Goal: Transaction & Acquisition: Obtain resource

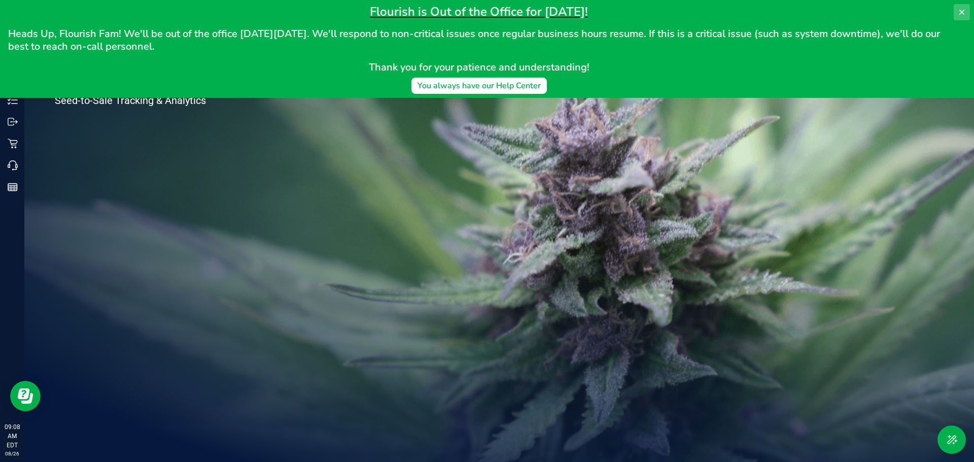
click at [961, 16] on icon at bounding box center [962, 12] width 8 height 8
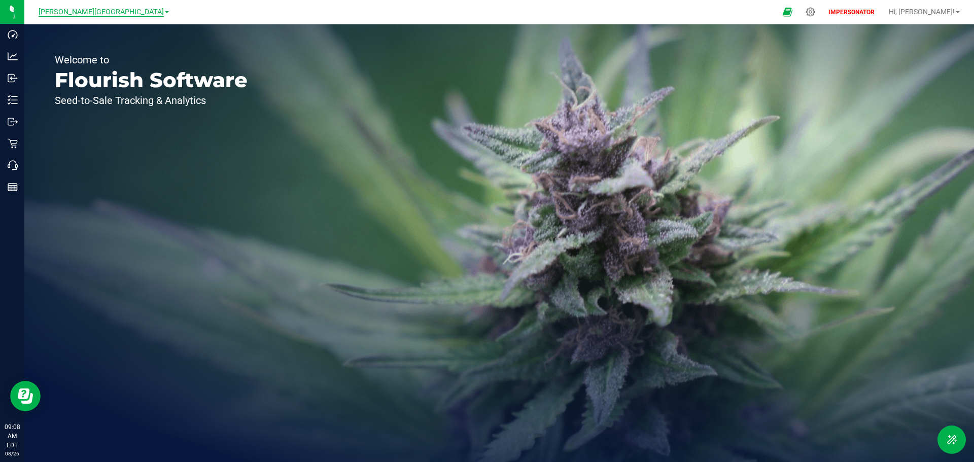
click at [89, 15] on span "[PERSON_NAME][GEOGRAPHIC_DATA]" at bounding box center [101, 12] width 125 height 9
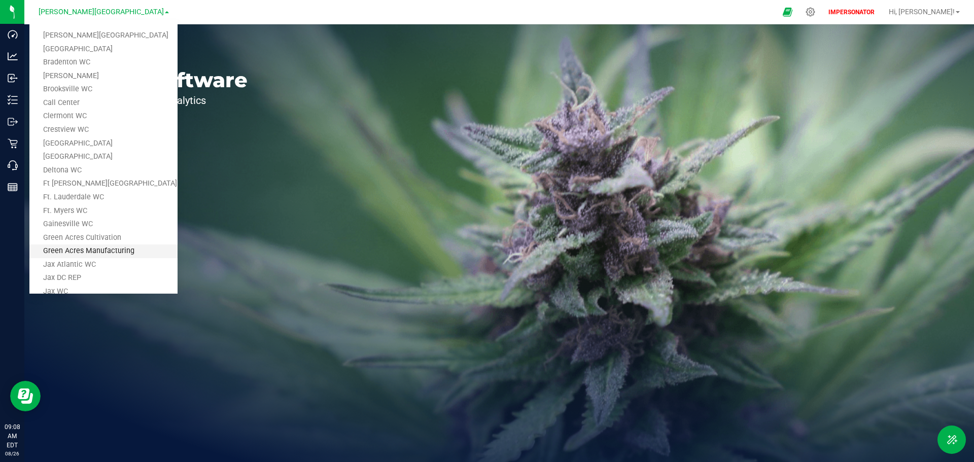
click at [110, 256] on link "Green Acres Manufacturing" at bounding box center [103, 252] width 148 height 14
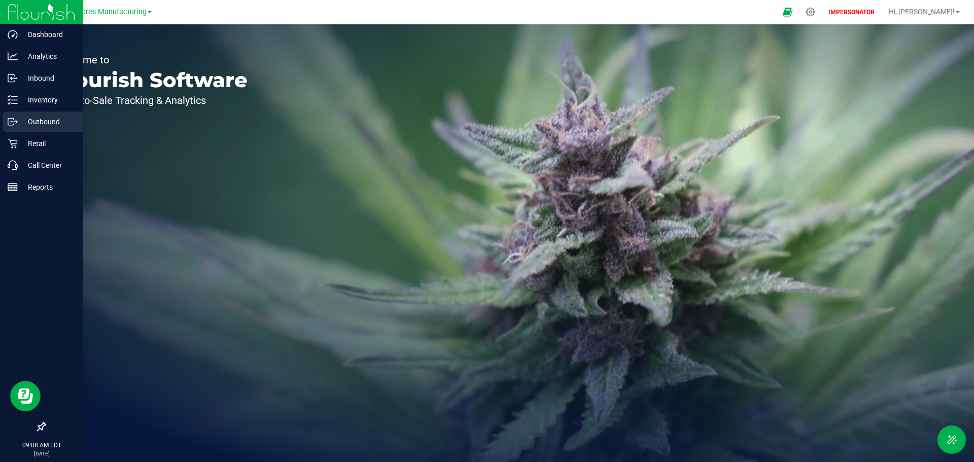
click at [35, 129] on div "Outbound" at bounding box center [43, 122] width 80 height 20
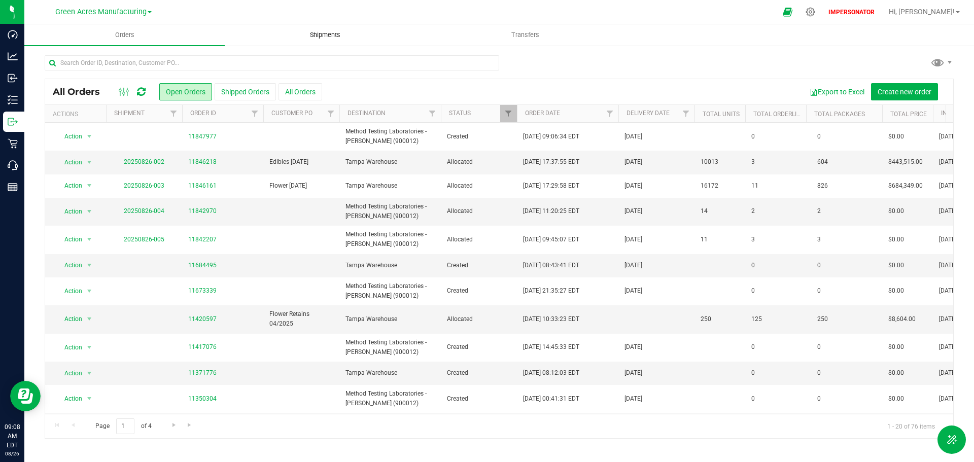
click at [325, 35] on span "Shipments" at bounding box center [325, 34] width 58 height 9
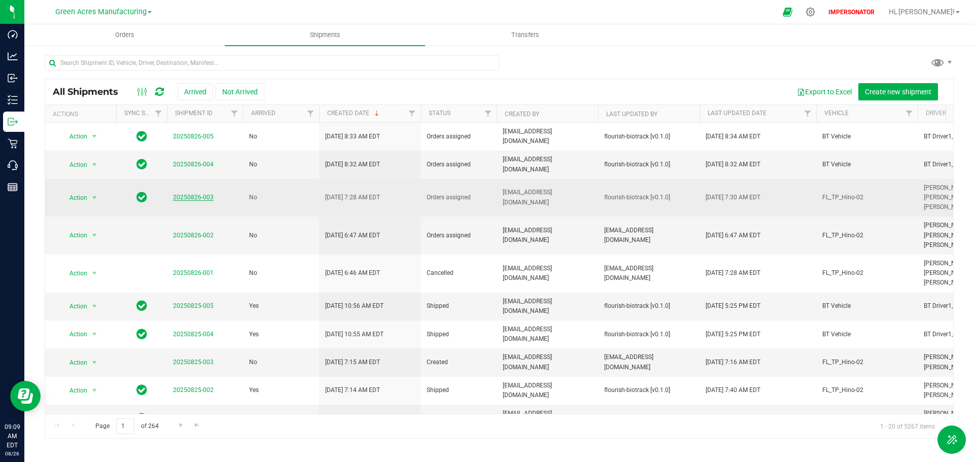
click at [191, 200] on link "20250826-003" at bounding box center [193, 197] width 41 height 7
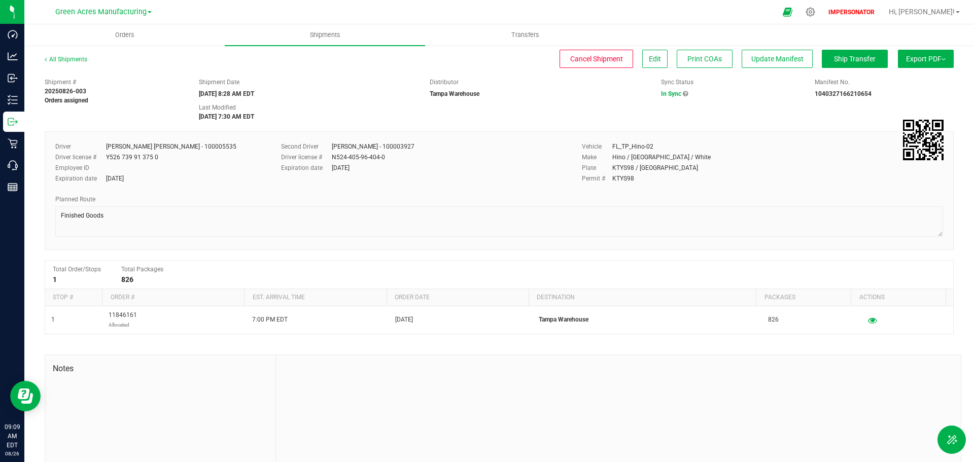
click at [919, 59] on span "Export PDF" at bounding box center [926, 59] width 40 height 8
click at [905, 97] on span "Manifest by Lot" at bounding box center [900, 96] width 42 height 7
copy div "There was a problem generating the summary : invalid manifest type"
drag, startPoint x: 550, startPoint y: 21, endPoint x: 441, endPoint y: 9, distance: 109.3
click at [441, 9] on div "There was a problem generating the summary : invalid manifest type" at bounding box center [495, 18] width 119 height 20
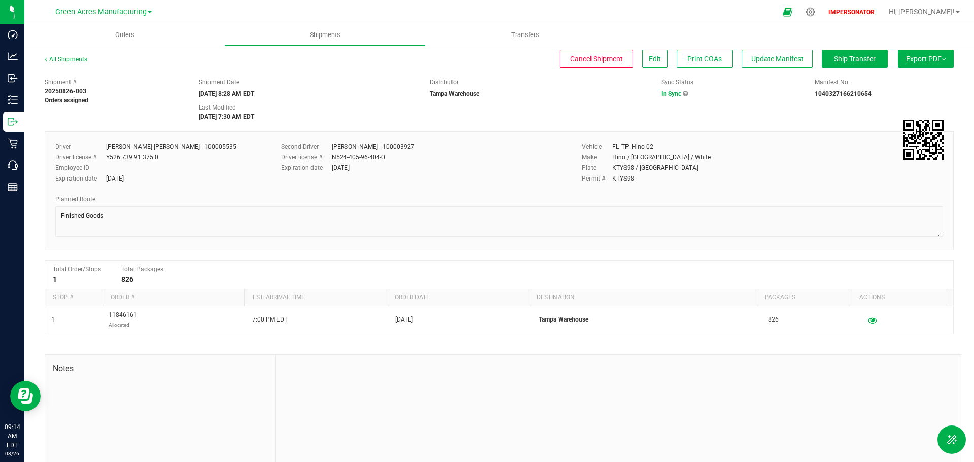
drag, startPoint x: 38, startPoint y: 8, endPoint x: 145, endPoint y: 17, distance: 106.9
click at [145, 17] on div "Green Acres Manufacturing Bonita Springs WC Boynton Beach WC Bradenton WC Brand…" at bounding box center [103, 12] width 148 height 16
copy span "Green Acres Manufacturing"
drag, startPoint x: 88, startPoint y: 91, endPoint x: 40, endPoint y: 92, distance: 48.2
click at [40, 92] on div "Shipment # 20250826-003 Orders assigned" at bounding box center [114, 91] width 154 height 27
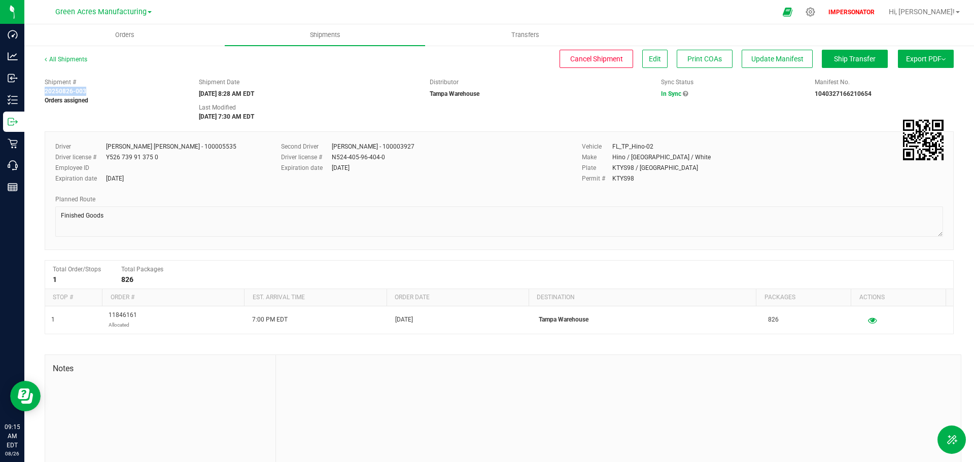
copy strong "20250826-003"
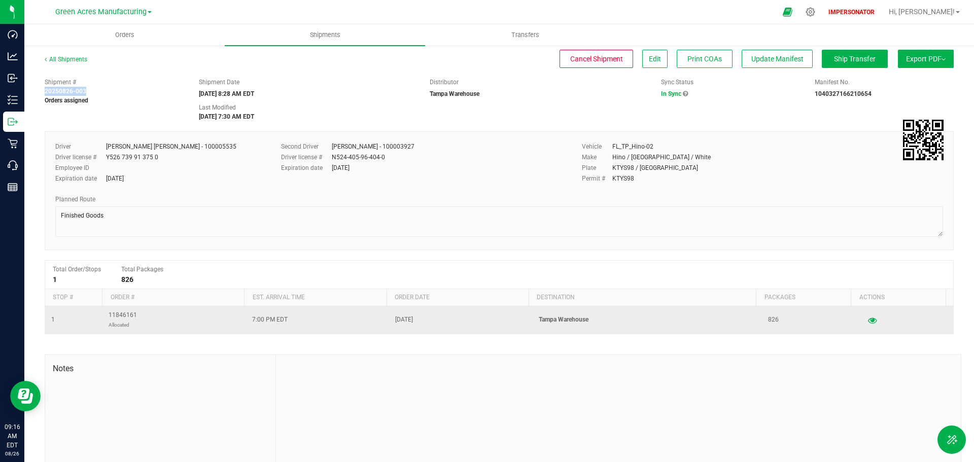
drag, startPoint x: 140, startPoint y: 312, endPoint x: 110, endPoint y: 313, distance: 30.5
click at [110, 313] on td "11846161 Allocated" at bounding box center [175, 320] width 144 height 27
drag, startPoint x: 106, startPoint y: 313, endPoint x: 133, endPoint y: 314, distance: 27.4
click at [133, 314] on td "11846161 Allocated" at bounding box center [175, 320] width 144 height 27
copy span "11846161"
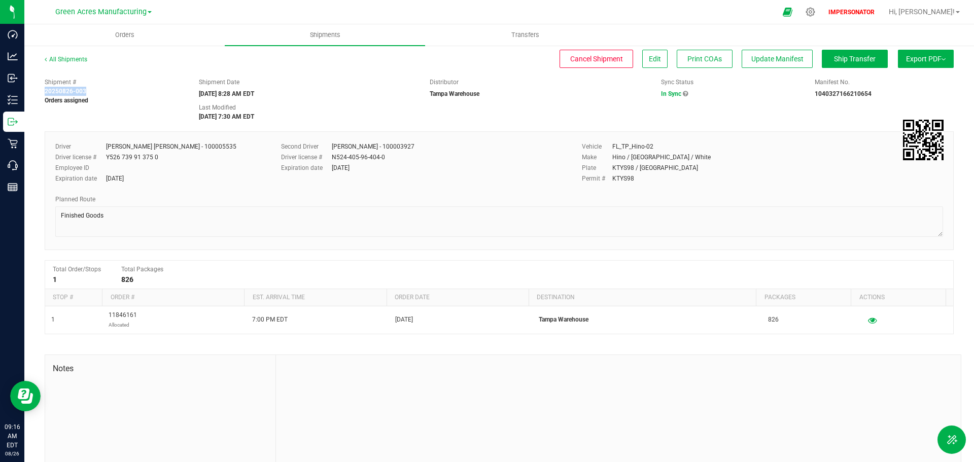
drag, startPoint x: 865, startPoint y: 93, endPoint x: 808, endPoint y: 98, distance: 57.1
click at [808, 98] on div "Manifest No. 1040327166210654" at bounding box center [884, 88] width 154 height 21
copy strong "1040327166210654"
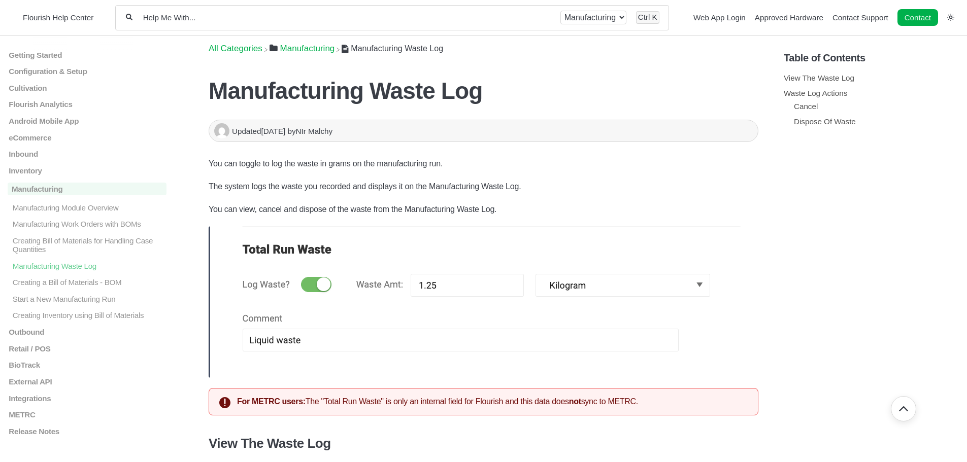
scroll to position [254, 0]
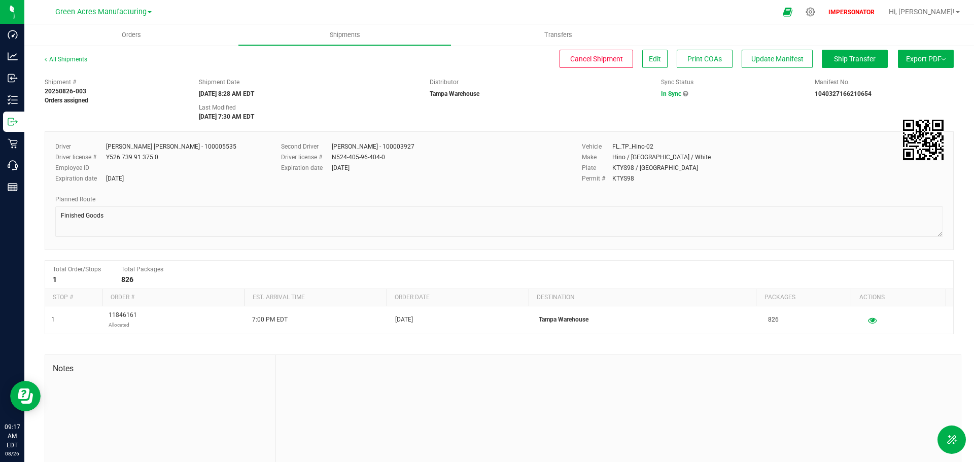
click at [115, 7] on div "Green Acres Manufacturing" at bounding box center [103, 12] width 96 height 12
click at [115, 11] on span "Green Acres Manufacturing" at bounding box center [100, 12] width 91 height 9
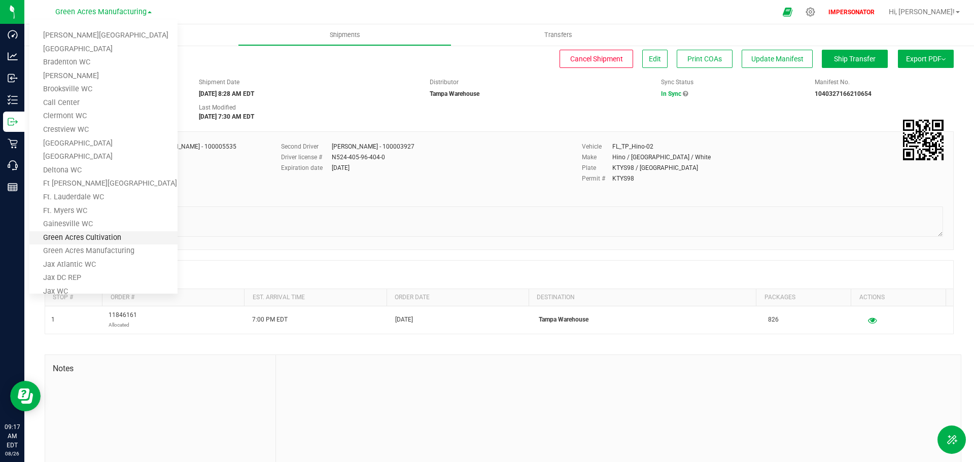
click at [95, 240] on link "Green Acres Cultivation" at bounding box center [103, 238] width 148 height 14
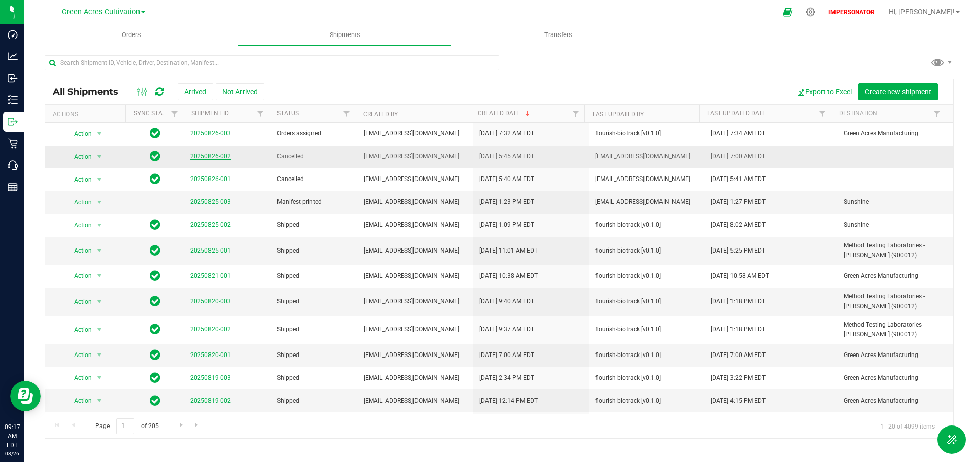
click at [204, 158] on link "20250826-002" at bounding box center [210, 156] width 41 height 7
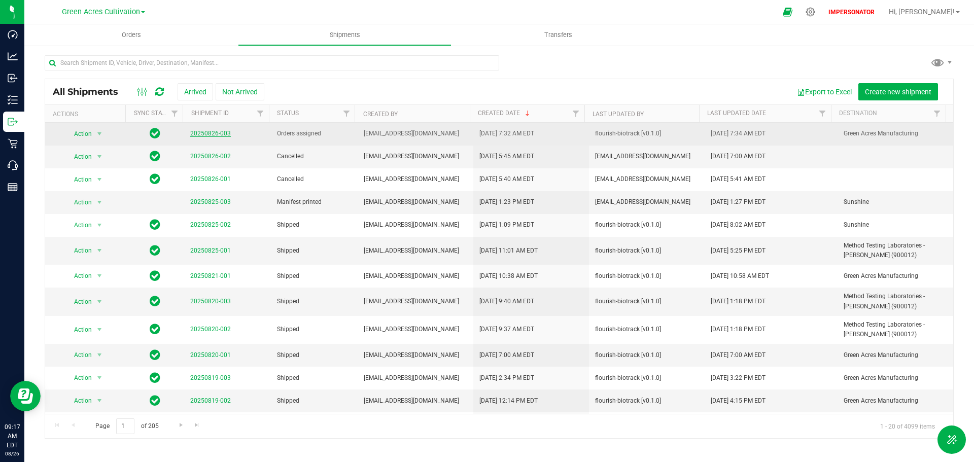
click at [193, 133] on link "20250826-003" at bounding box center [210, 133] width 41 height 7
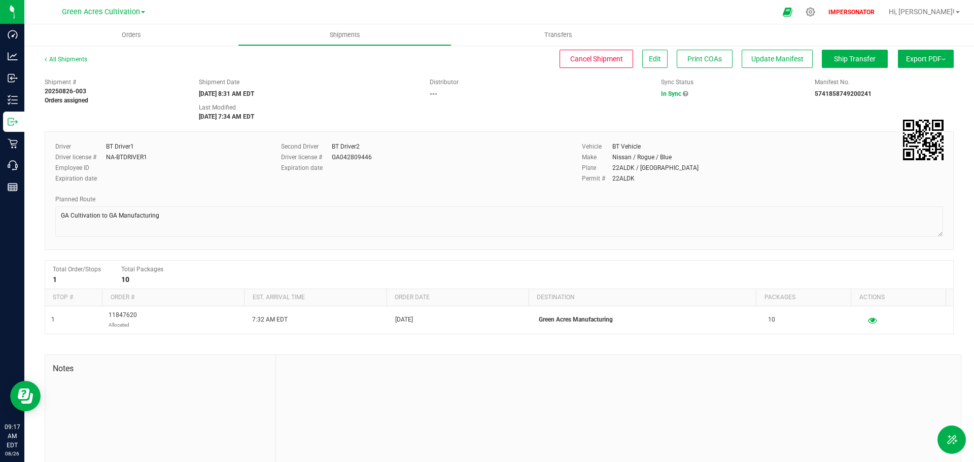
click at [906, 59] on span "Export PDF" at bounding box center [926, 59] width 40 height 8
click at [895, 94] on span "Manifest by Lot" at bounding box center [900, 96] width 42 height 7
click at [444, 169] on div "Expiration date" at bounding box center [424, 167] width 286 height 9
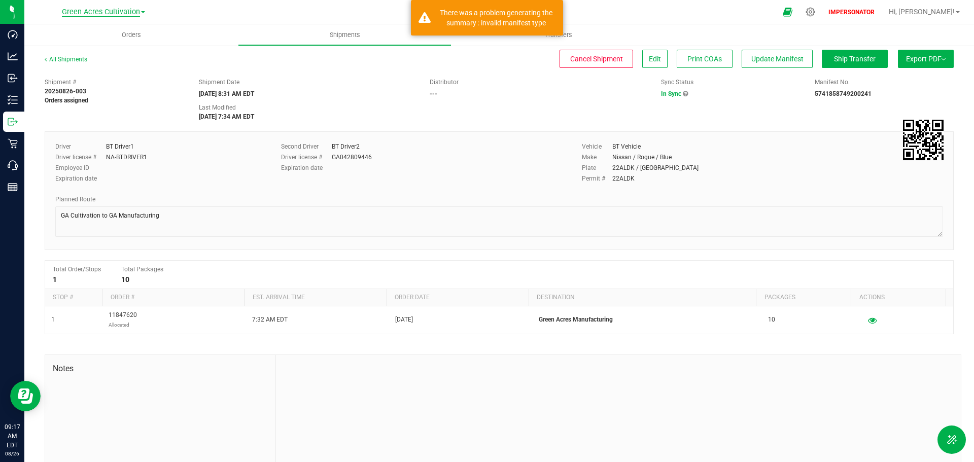
click at [83, 9] on span "Green Acres Cultivation" at bounding box center [101, 12] width 78 height 9
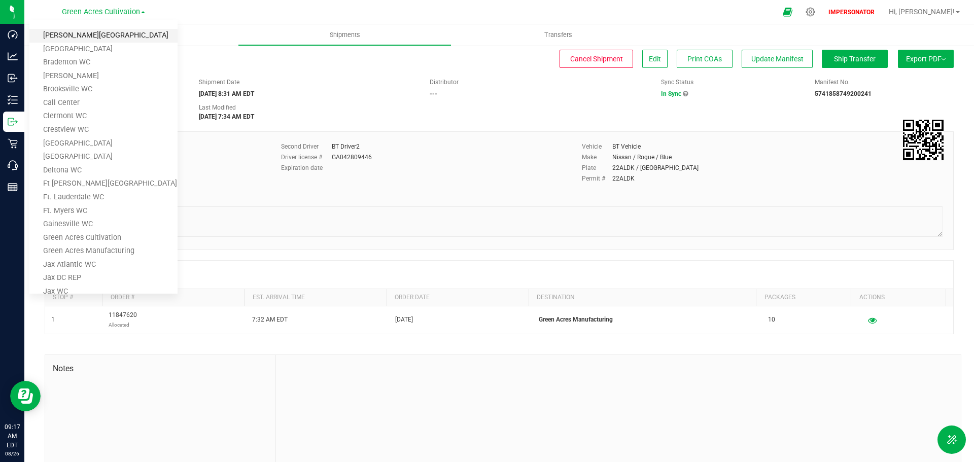
click at [75, 36] on link "[PERSON_NAME][GEOGRAPHIC_DATA]" at bounding box center [103, 36] width 148 height 14
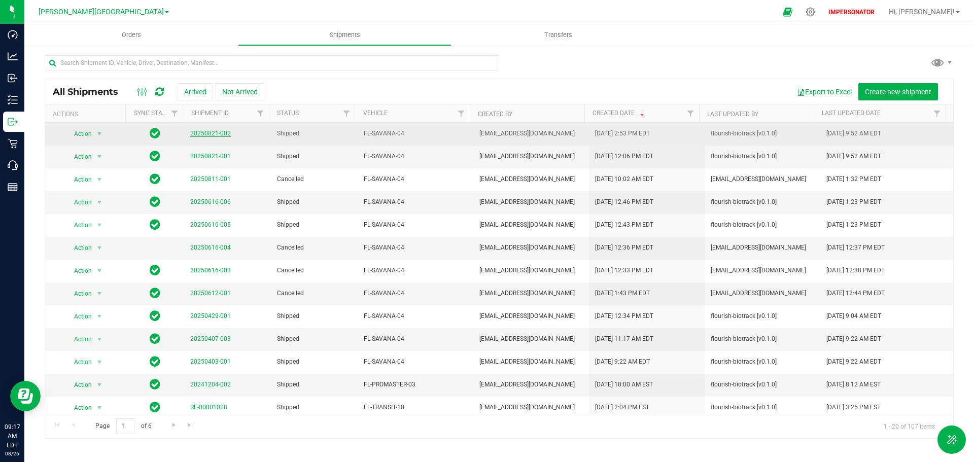
click at [214, 133] on link "20250821-002" at bounding box center [210, 133] width 41 height 7
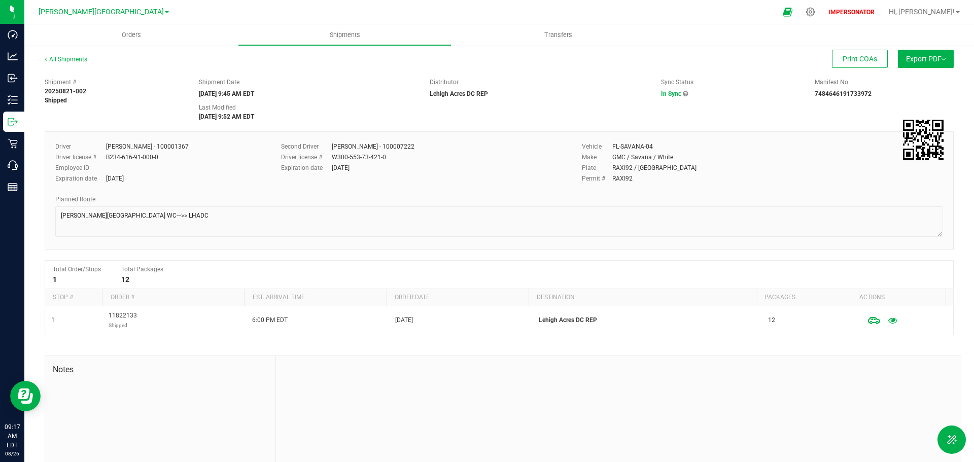
click at [925, 61] on span "Export PDF" at bounding box center [926, 59] width 40 height 8
click at [908, 97] on span "Manifest by Lot" at bounding box center [900, 96] width 42 height 7
